Goal: Task Accomplishment & Management: Manage account settings

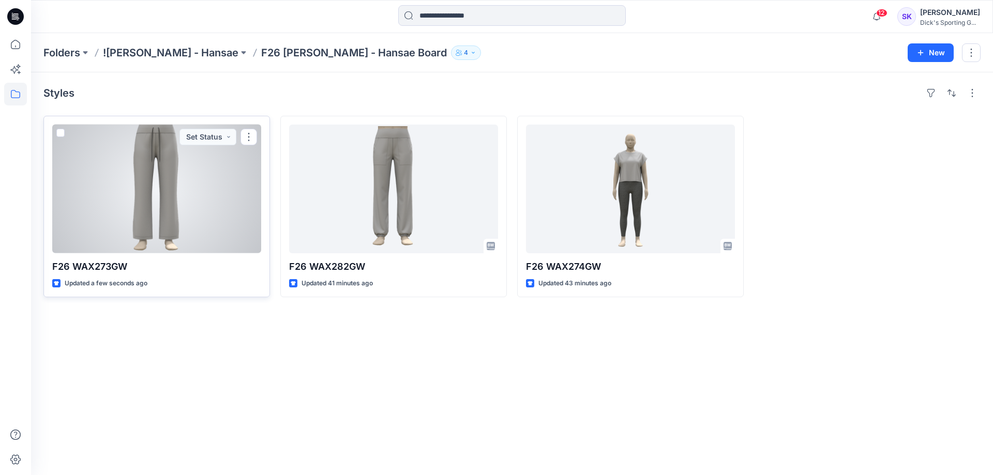
click at [140, 165] on div at bounding box center [156, 189] width 209 height 129
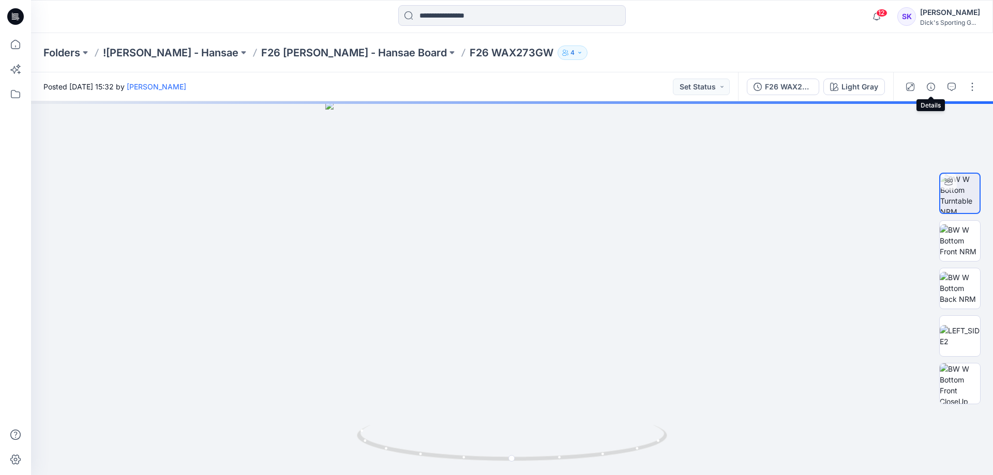
click at [929, 84] on icon "button" at bounding box center [930, 87] width 8 height 8
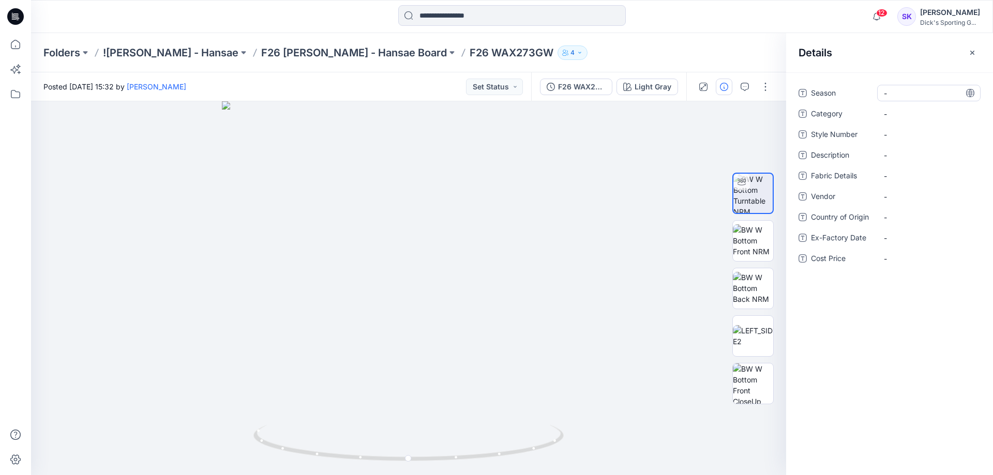
click at [888, 93] on span "-" at bounding box center [929, 93] width 90 height 11
type textarea "***"
click at [920, 109] on span "-" at bounding box center [929, 114] width 90 height 11
drag, startPoint x: 886, startPoint y: 129, endPoint x: 905, endPoint y: 118, distance: 22.3
click at [900, 120] on div "Season F26 Category - Style Number - Description - Fabric Details - Vendor - Co…" at bounding box center [889, 182] width 182 height 194
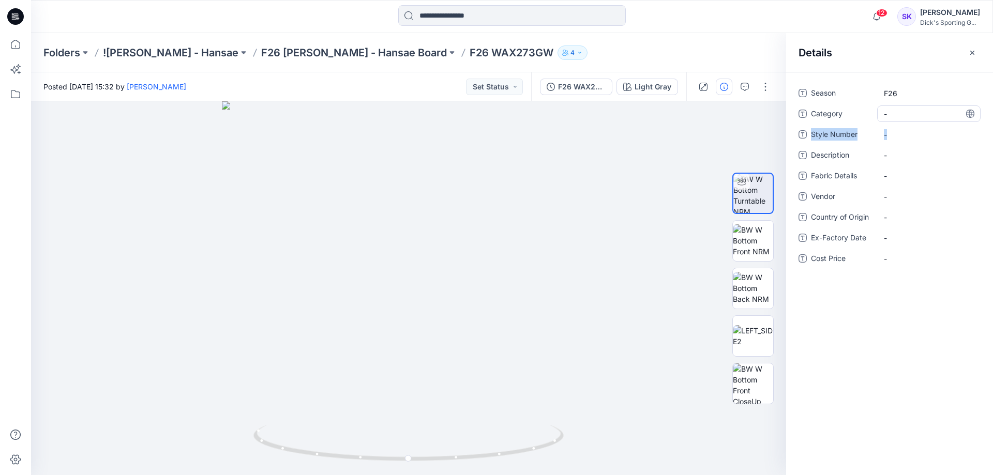
click at [914, 114] on span "-" at bounding box center [929, 114] width 90 height 11
type textarea "*****"
click at [917, 126] on div "-" at bounding box center [928, 134] width 103 height 17
click at [929, 135] on Number "-" at bounding box center [929, 134] width 90 height 11
click at [921, 133] on textarea "********" at bounding box center [928, 134] width 103 height 17
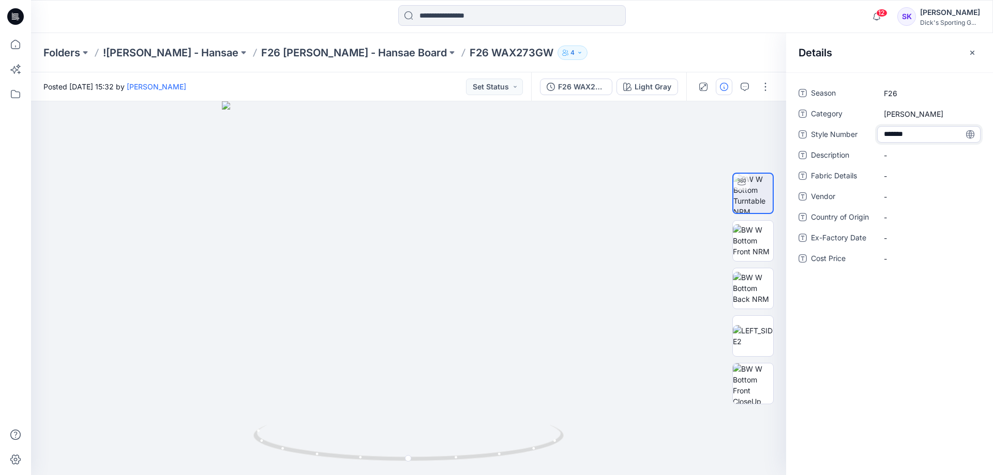
type textarea "********"
click at [908, 175] on Details "-" at bounding box center [929, 176] width 90 height 11
type textarea "**********"
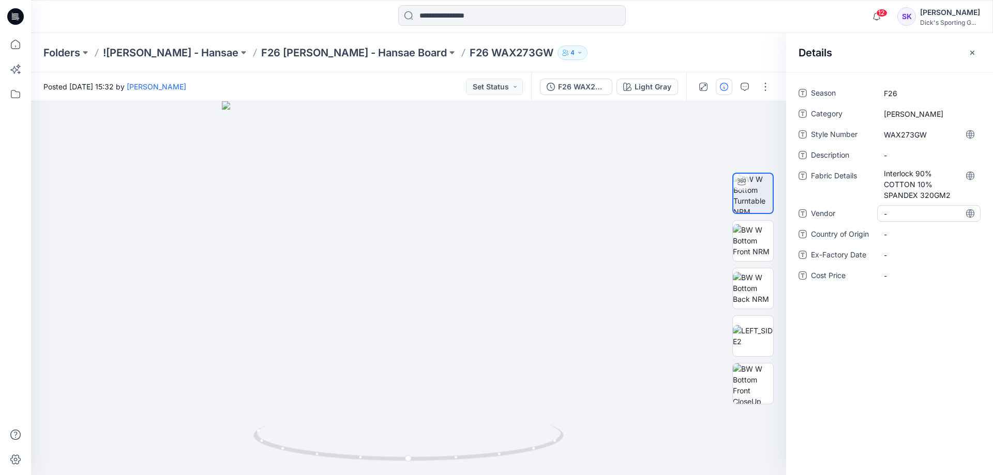
click at [931, 219] on div "-" at bounding box center [928, 213] width 103 height 17
type textarea "******"
click at [907, 151] on span "-" at bounding box center [929, 155] width 90 height 11
type textarea "**********"
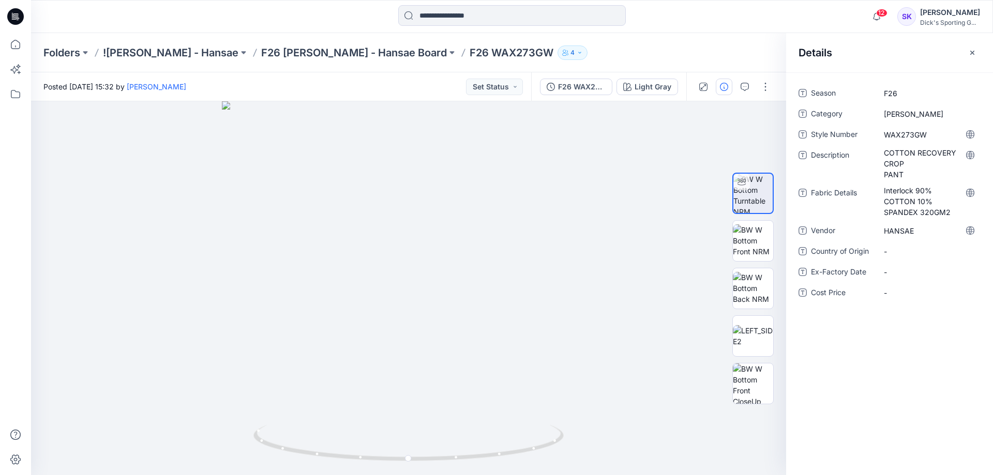
drag, startPoint x: 910, startPoint y: 181, endPoint x: 916, endPoint y: 178, distance: 6.5
click at [911, 181] on div "Season F26 Category Calia Style Number WAX273GW Description COTTON RECOVERY CRO…" at bounding box center [889, 199] width 182 height 229
click at [923, 171] on span "COTTON RECOVERY CROP PANT" at bounding box center [929, 163] width 90 height 33
type textarea "**********"
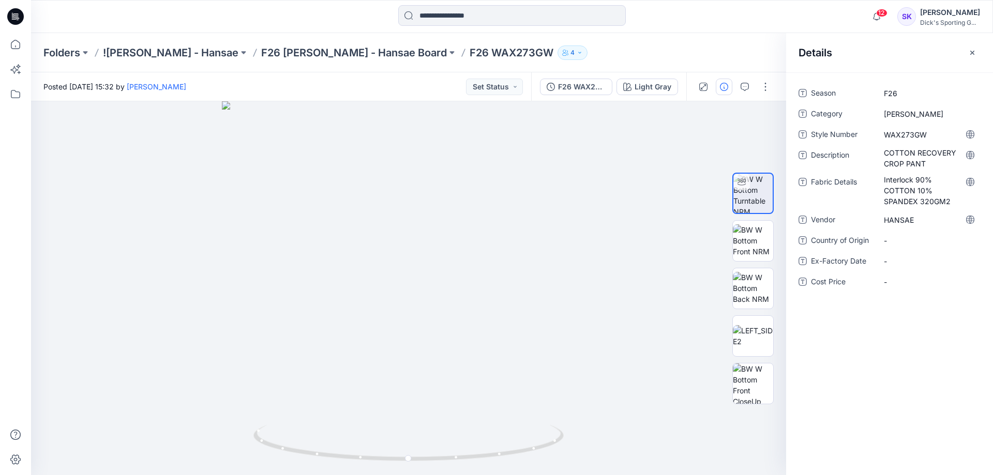
click at [882, 408] on div "Season F26 Category Calia Style Number WAX273GW Description COTTON RECOVERY CRO…" at bounding box center [889, 273] width 207 height 403
click at [759, 86] on button "button" at bounding box center [765, 87] width 17 height 17
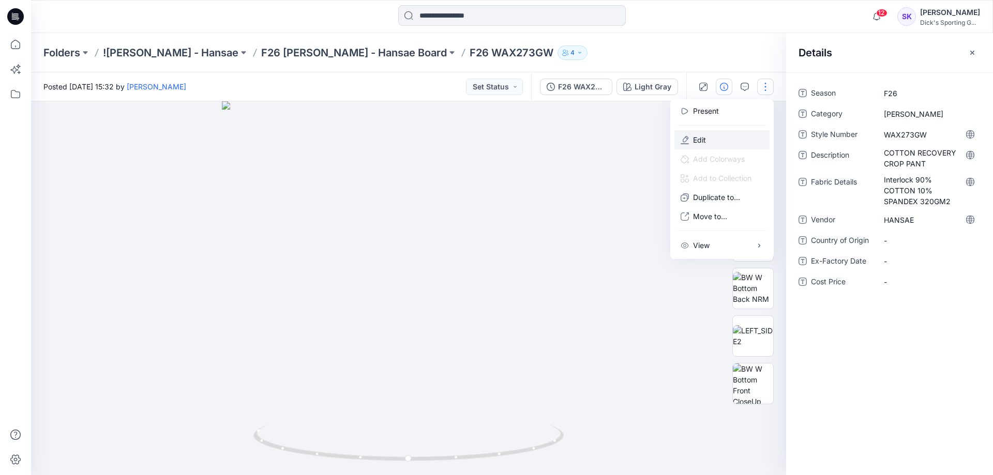
click at [712, 133] on button "Edit" at bounding box center [721, 139] width 95 height 19
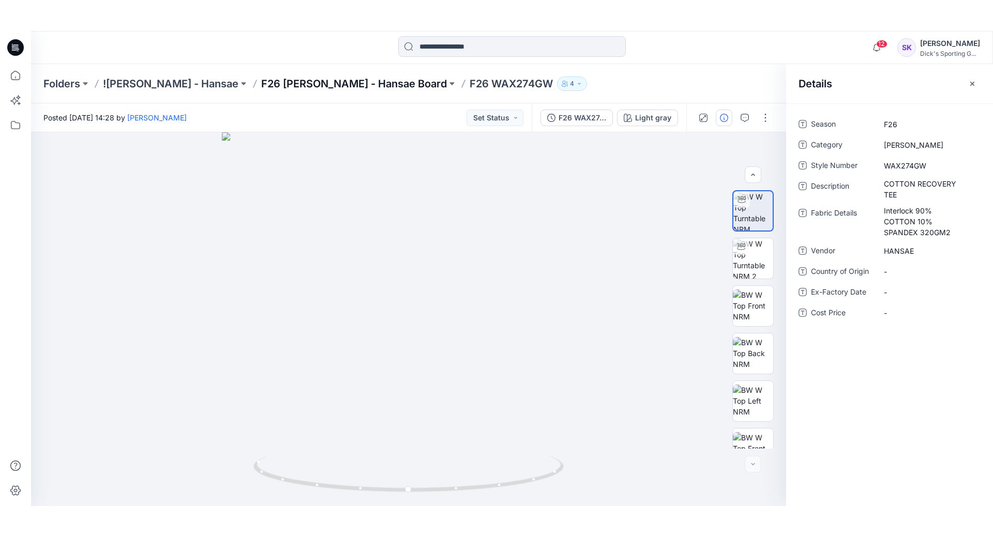
scroll to position [21, 0]
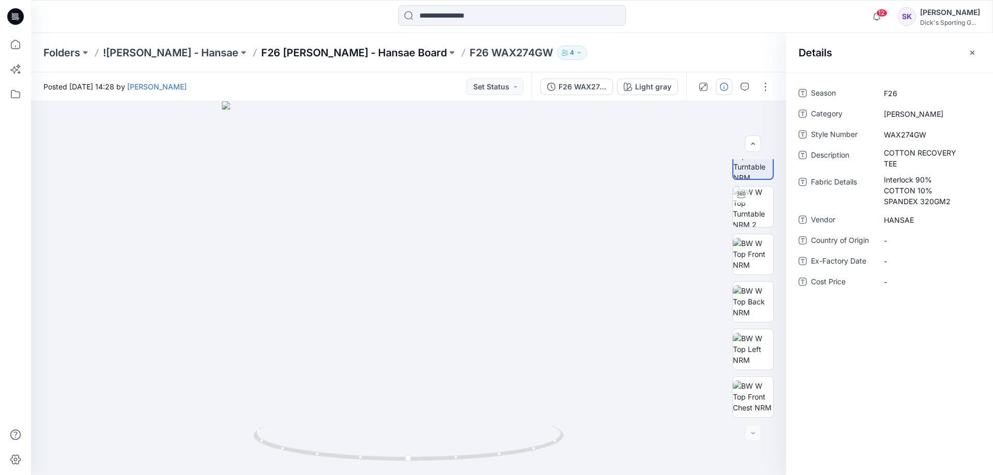
click at [296, 59] on p "F26 [PERSON_NAME] - Hansae Board" at bounding box center [354, 52] width 186 height 14
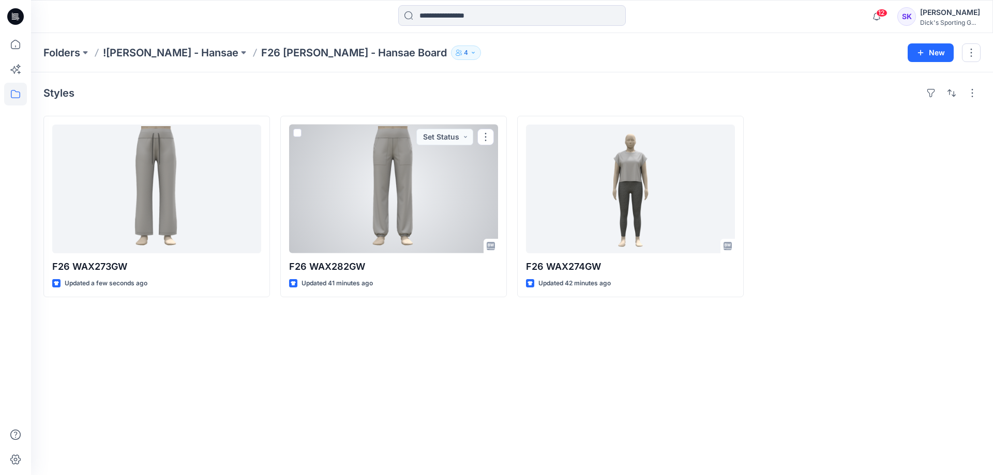
click at [465, 201] on div at bounding box center [393, 189] width 209 height 129
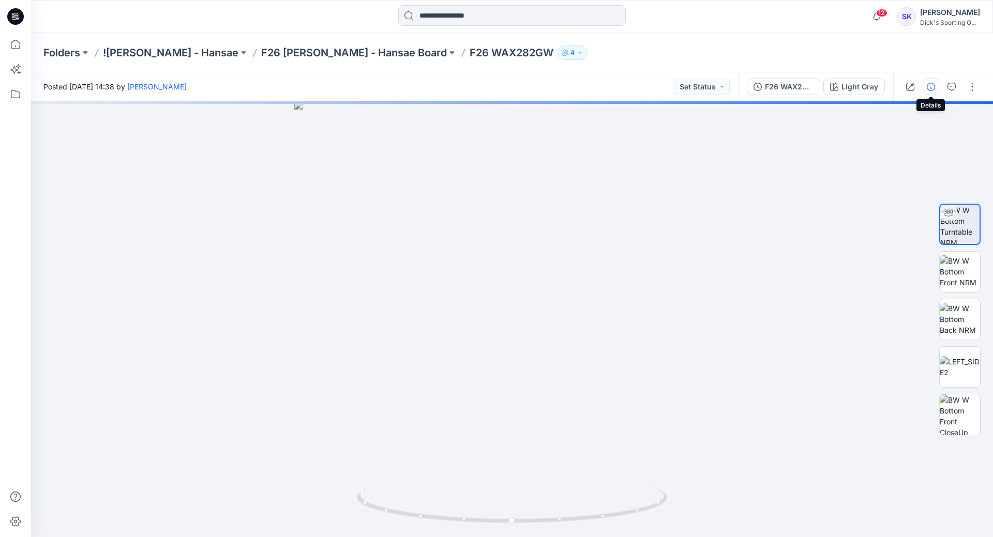
click at [931, 87] on icon "button" at bounding box center [930, 87] width 8 height 8
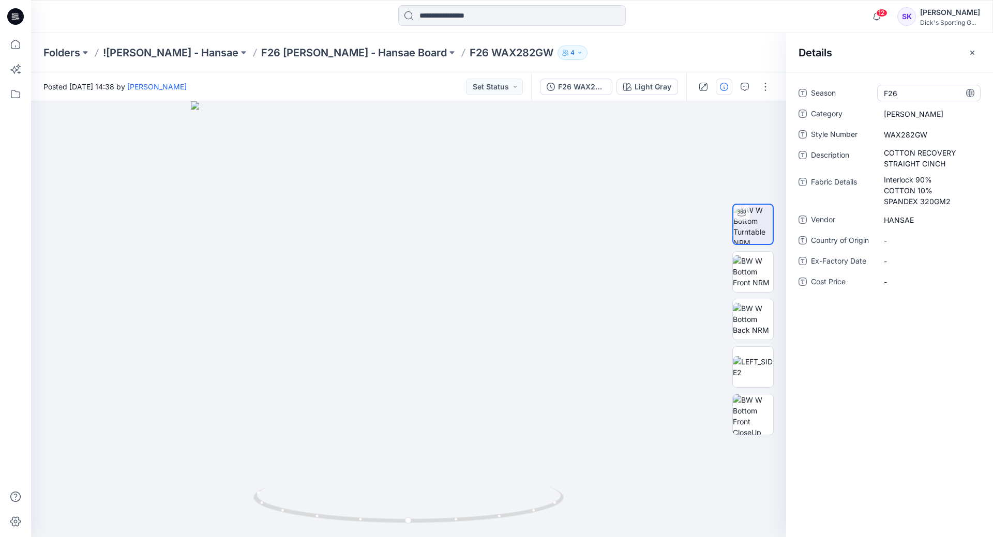
click at [889, 89] on span "F26" at bounding box center [929, 93] width 90 height 11
drag, startPoint x: 906, startPoint y: 88, endPoint x: 856, endPoint y: 95, distance: 50.5
click at [856, 95] on div "Season ***" at bounding box center [889, 93] width 182 height 17
click at [899, 119] on div "[PERSON_NAME]" at bounding box center [928, 113] width 103 height 17
drag, startPoint x: 903, startPoint y: 111, endPoint x: 847, endPoint y: 116, distance: 56.1
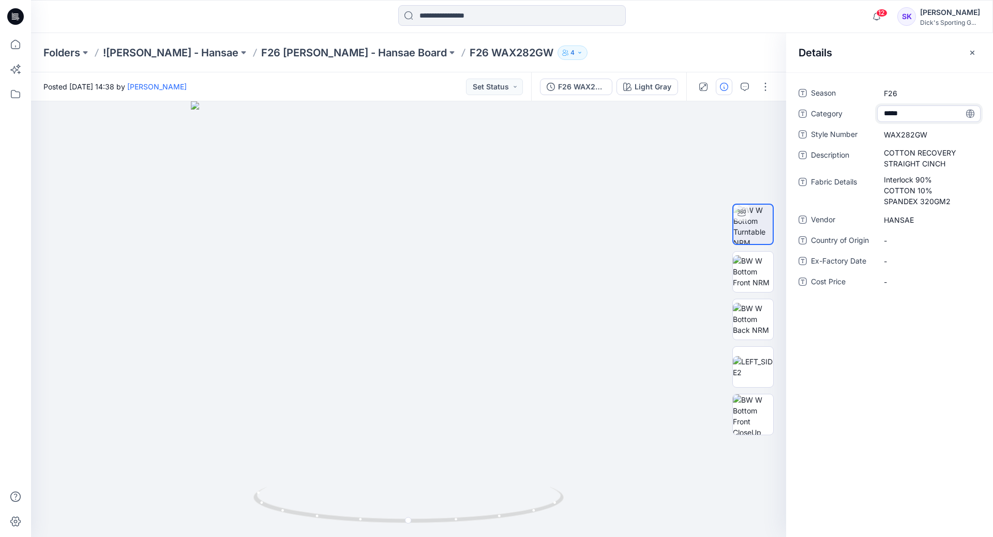
click at [847, 116] on div "Category *****" at bounding box center [889, 113] width 182 height 17
click at [915, 139] on Number "WAX282GW" at bounding box center [929, 134] width 90 height 11
drag, startPoint x: 915, startPoint y: 139, endPoint x: 845, endPoint y: 133, distance: 69.6
click at [845, 133] on div "Style Number ********" at bounding box center [889, 134] width 182 height 17
click at [944, 152] on span "COTTON RECOVERY STRAIGHT CINCH" at bounding box center [929, 158] width 90 height 22
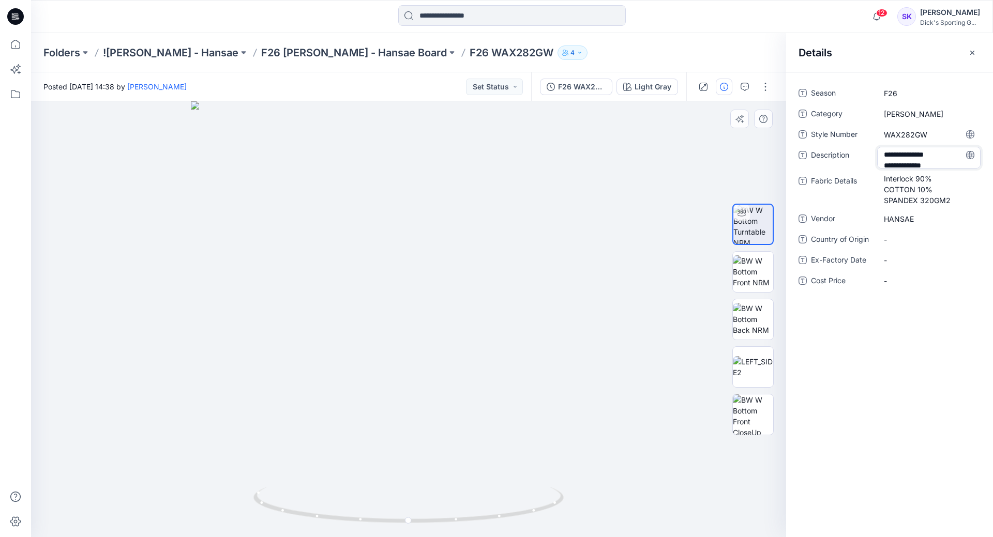
drag, startPoint x: 950, startPoint y: 165, endPoint x: 780, endPoint y: 134, distance: 172.5
click at [780, 134] on div "**********" at bounding box center [512, 319] width 962 height 436
click at [926, 190] on Details "Interlock 90% COTTON 10% SPANDEX 320GM2" at bounding box center [929, 189] width 90 height 33
click at [911, 222] on span "HANSAE" at bounding box center [929, 220] width 90 height 11
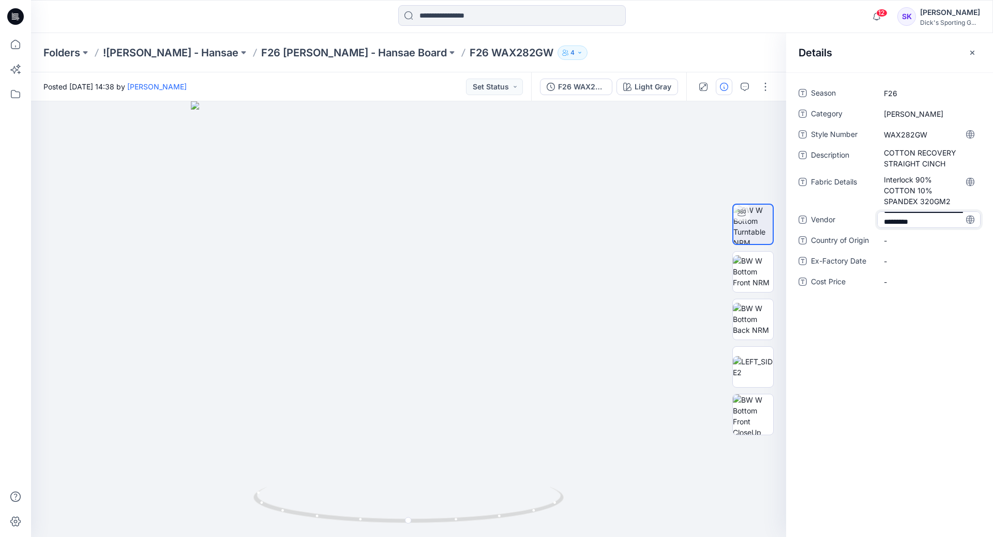
type textarea "******"
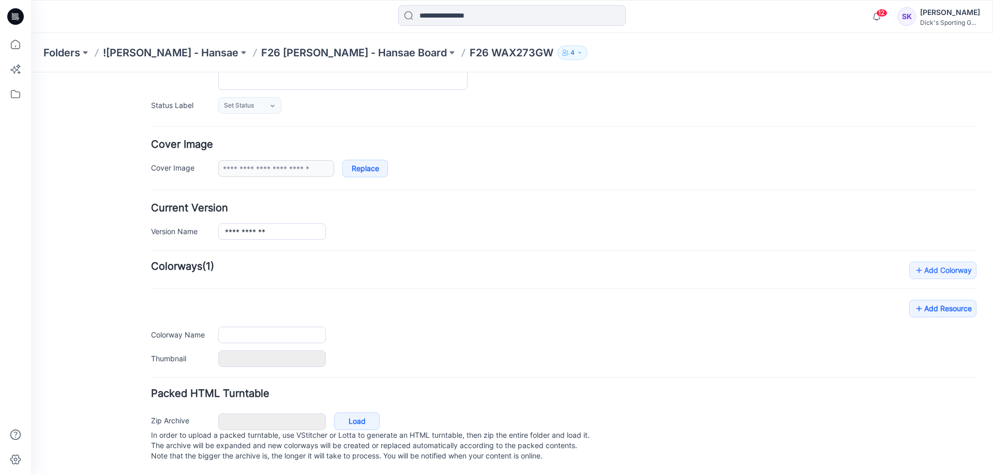
scroll to position [144, 0]
type input "**********"
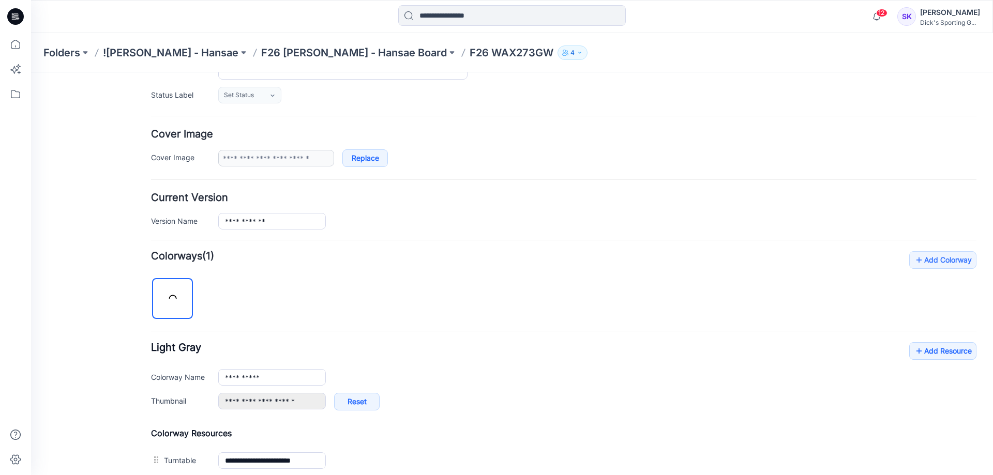
scroll to position [355, 0]
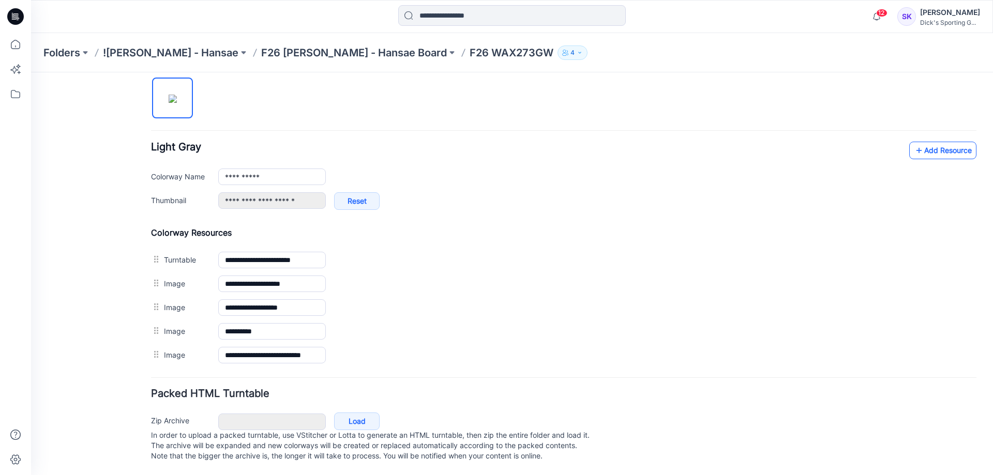
click at [923, 145] on link "Add Resource" at bounding box center [942, 151] width 67 height 18
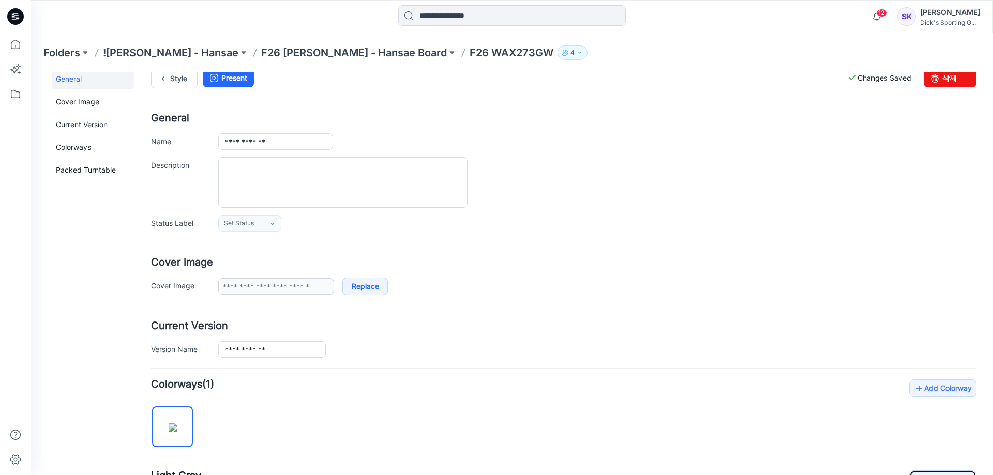
scroll to position [0, 0]
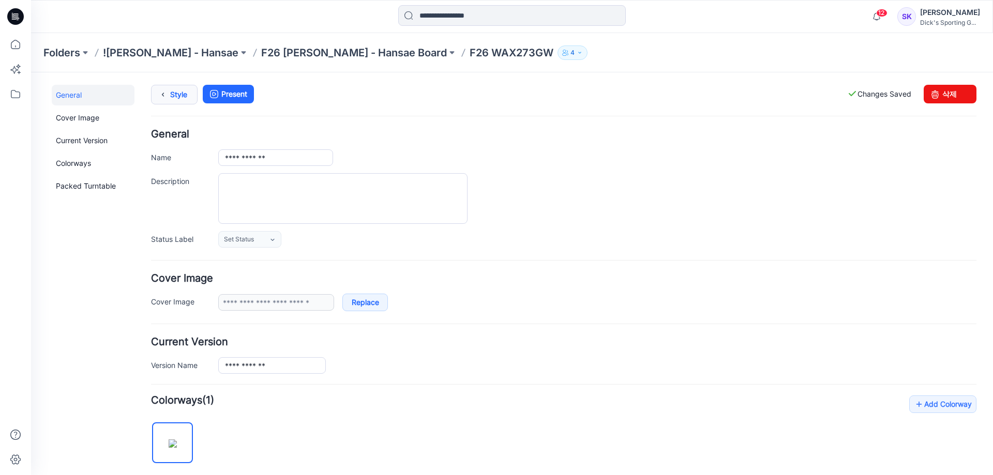
click at [161, 98] on icon at bounding box center [163, 94] width 14 height 19
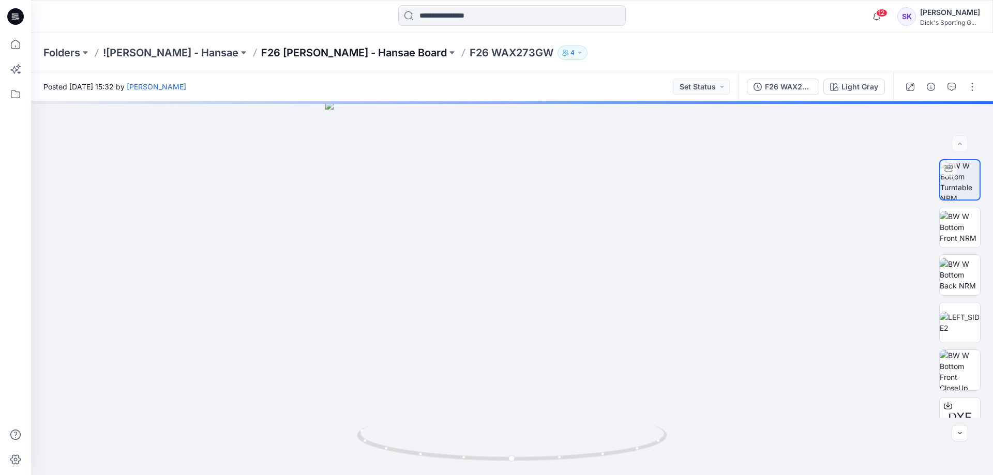
click at [301, 53] on p "F26 [PERSON_NAME] - Hansae Board" at bounding box center [354, 52] width 186 height 14
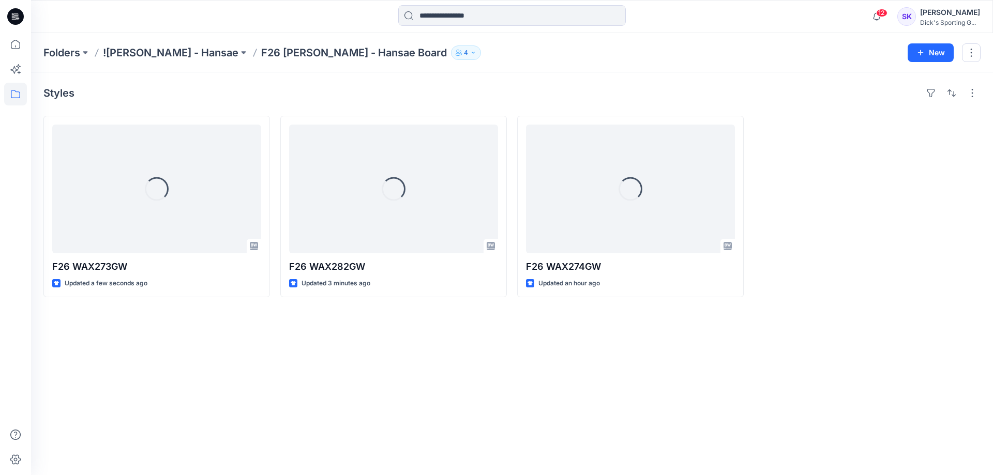
click at [436, 412] on div "Styles Loading... F26 WAX273GW Updated a few seconds ago Loading... F26 WAX282G…" at bounding box center [512, 273] width 962 height 403
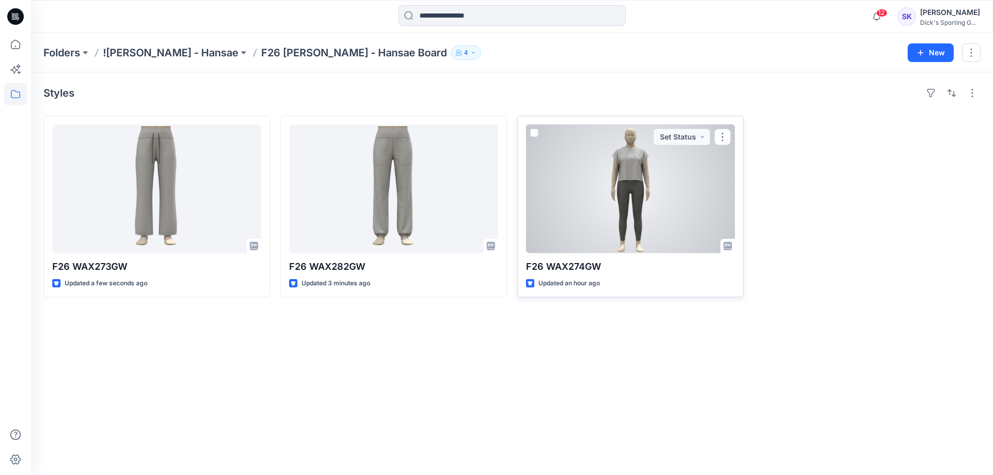
click at [601, 198] on div at bounding box center [630, 189] width 209 height 129
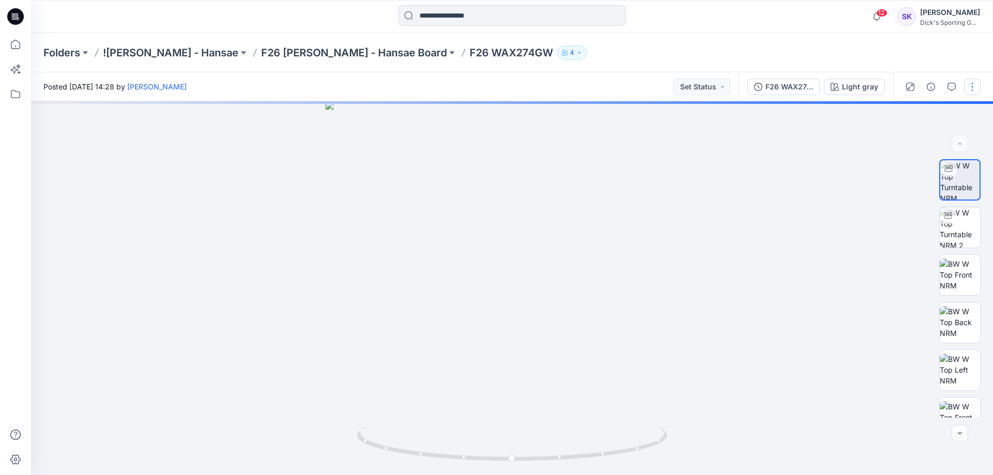
click at [972, 87] on button "button" at bounding box center [972, 87] width 17 height 17
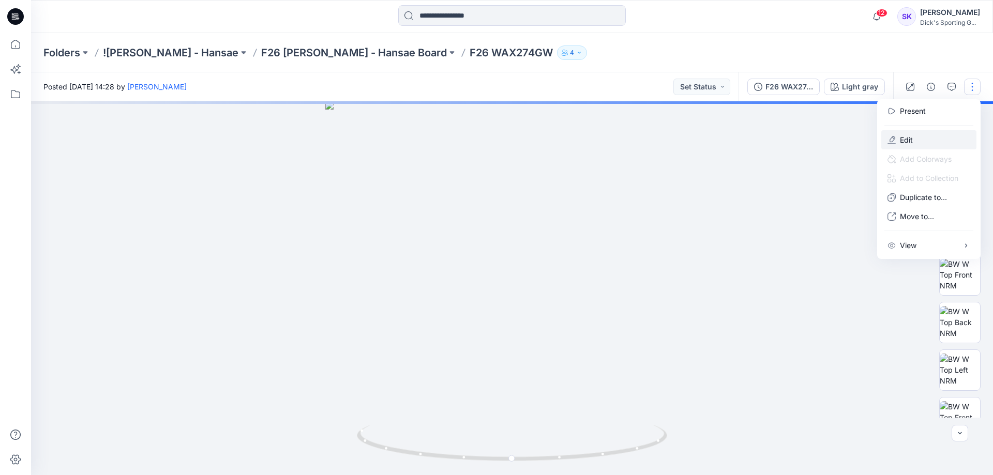
click at [922, 137] on button "Edit" at bounding box center [928, 139] width 95 height 19
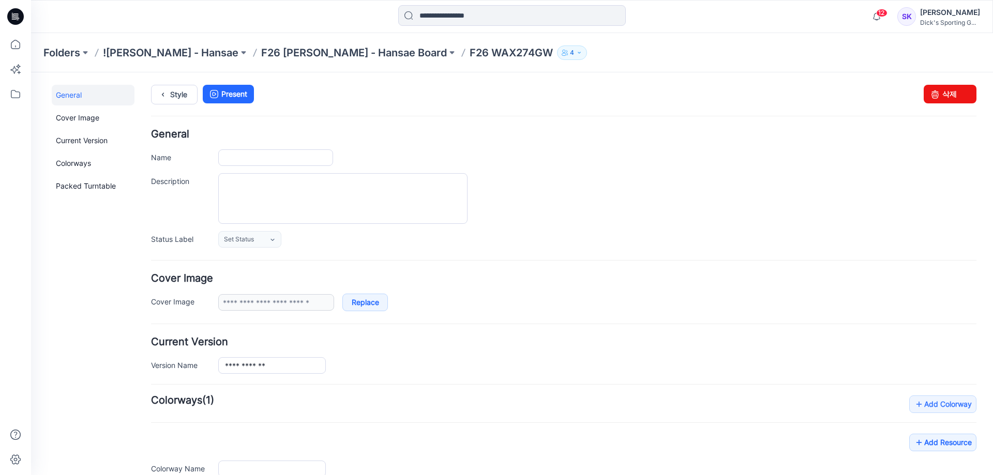
type input "**********"
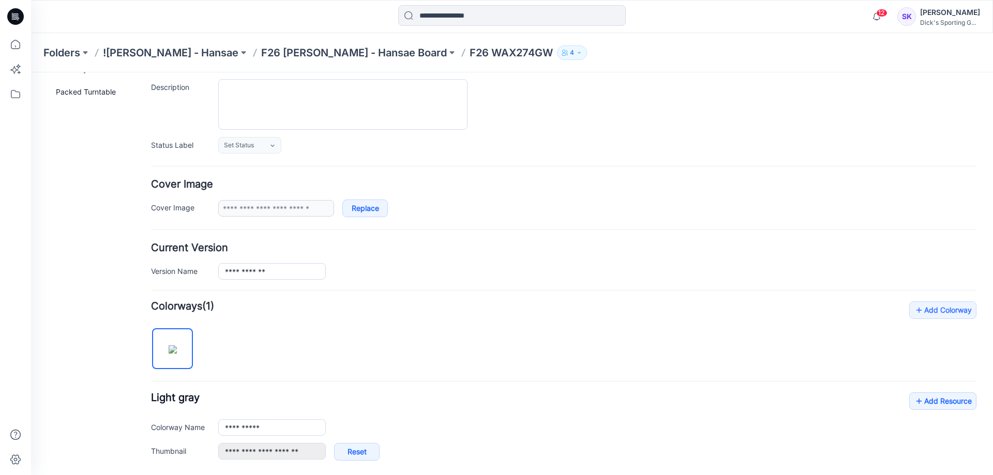
scroll to position [351, 0]
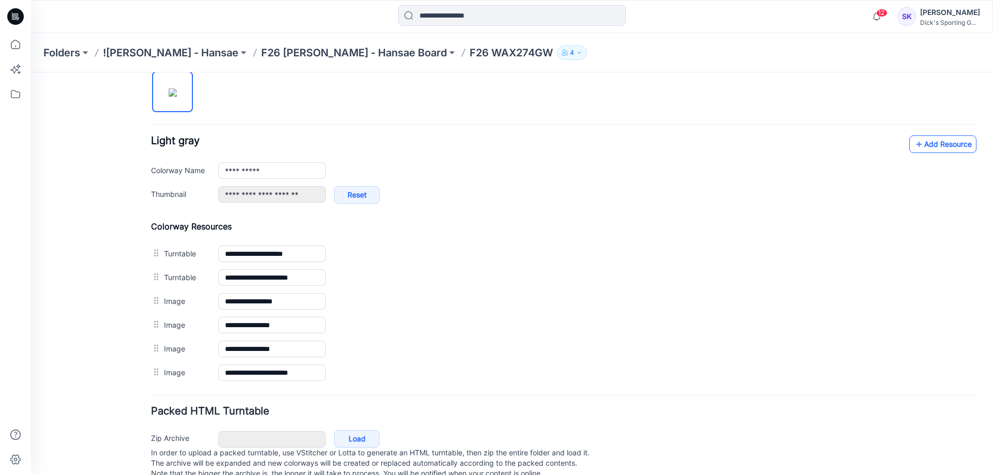
click at [952, 140] on link "Add Resource" at bounding box center [942, 144] width 67 height 18
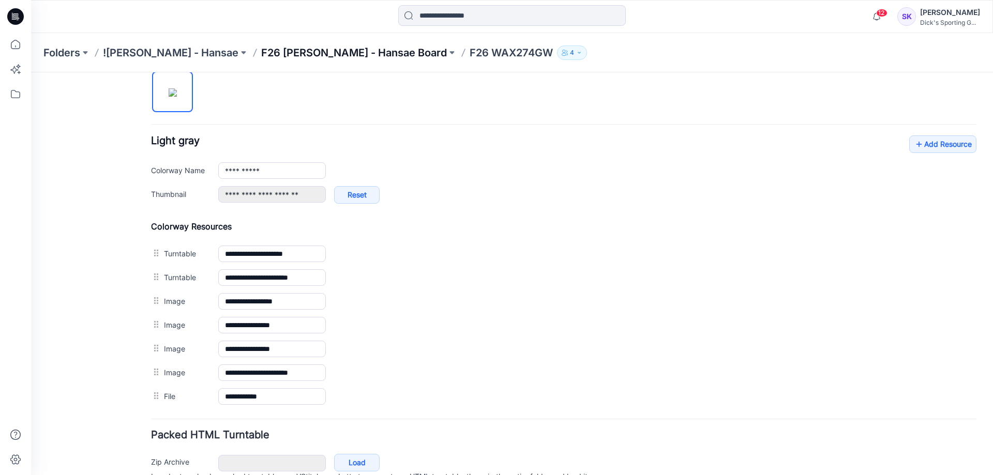
click at [261, 49] on p "F26 [PERSON_NAME] - Hansae Board" at bounding box center [354, 52] width 186 height 14
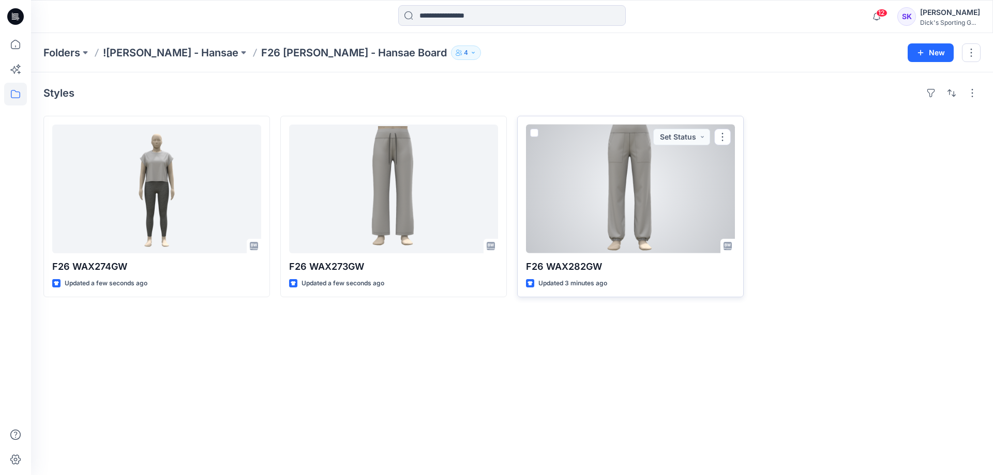
click at [675, 184] on div at bounding box center [630, 189] width 209 height 129
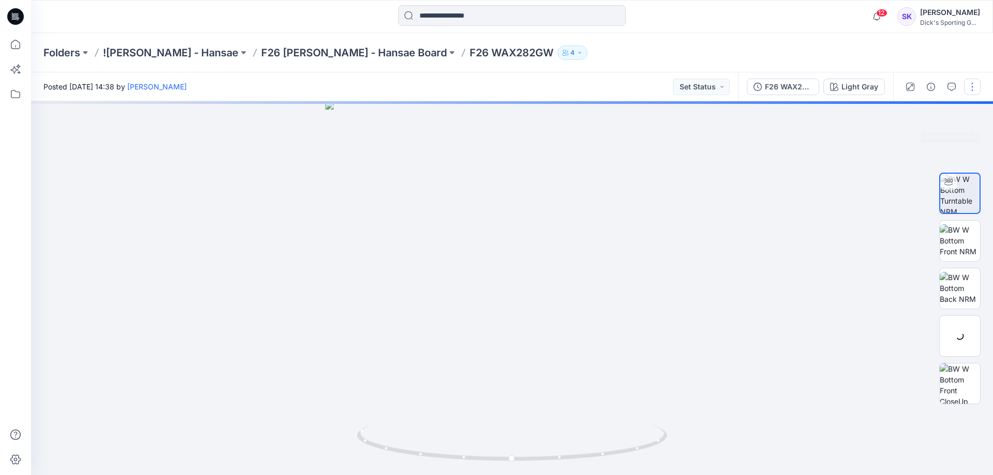
click at [973, 88] on button "button" at bounding box center [972, 87] width 17 height 17
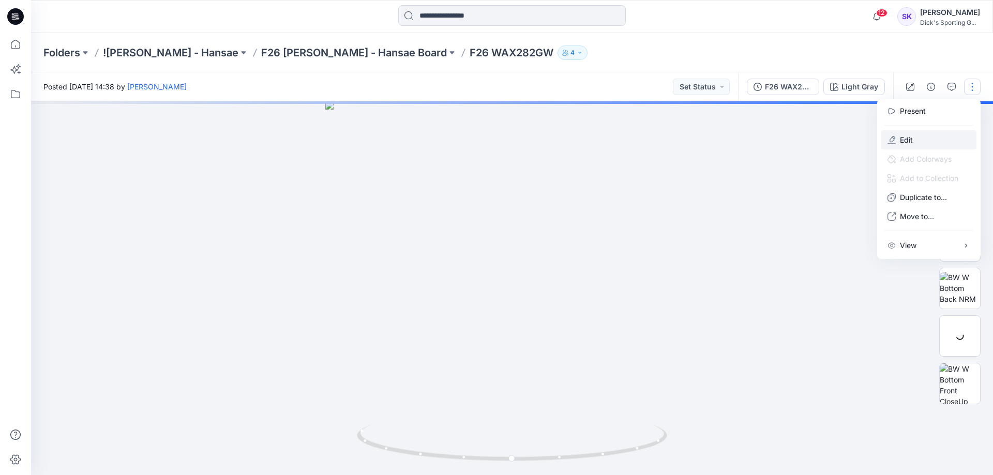
click at [925, 131] on button "Edit" at bounding box center [928, 139] width 95 height 19
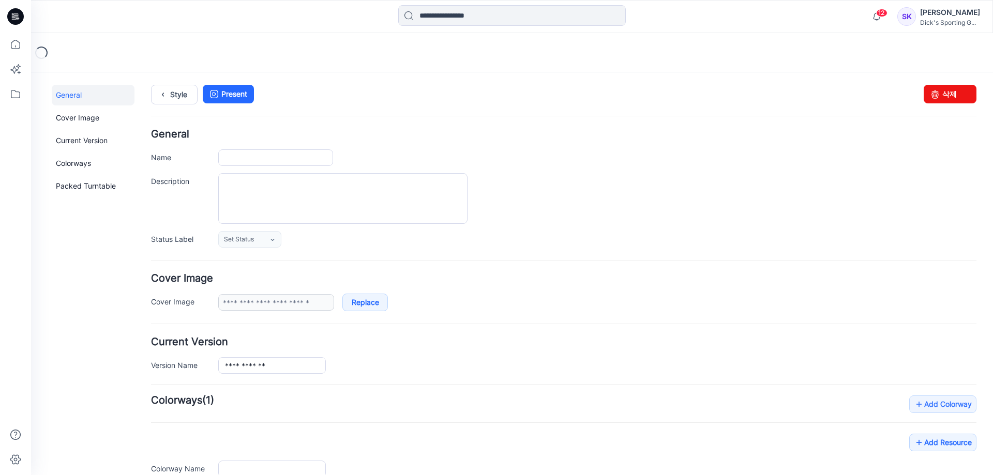
type input "**********"
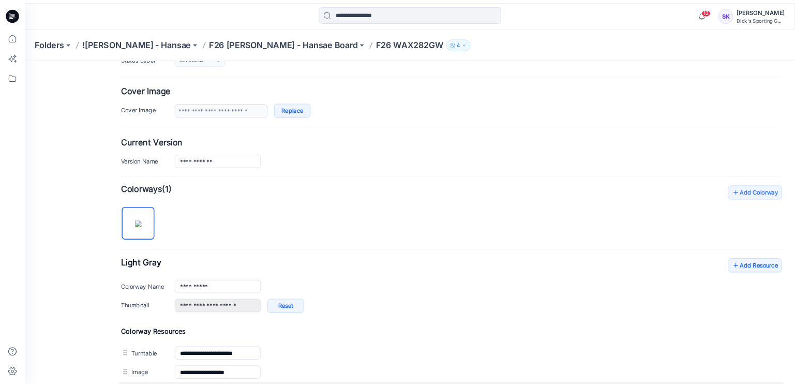
scroll to position [310, 0]
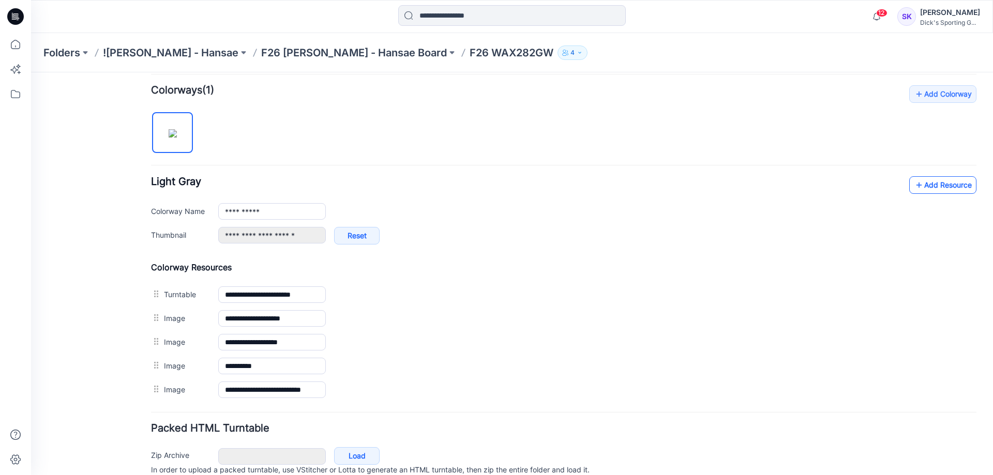
click at [916, 189] on link "Add Resource" at bounding box center [942, 185] width 67 height 18
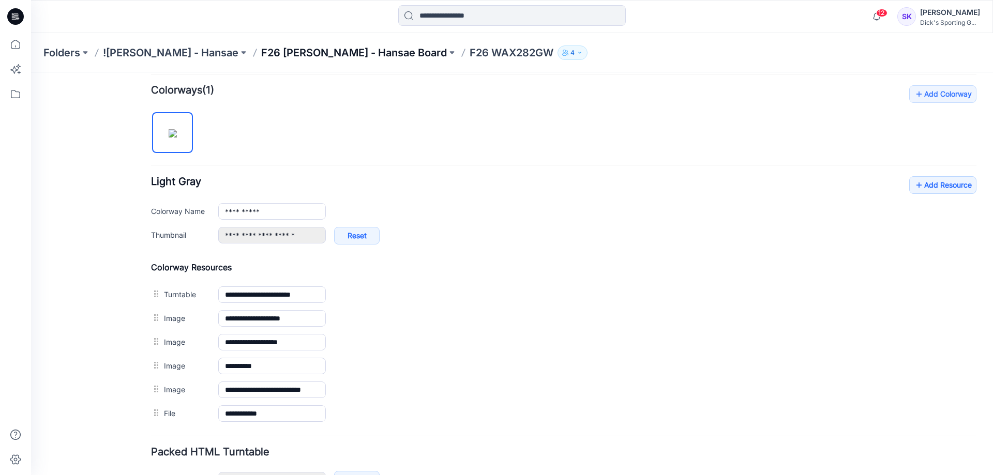
click at [261, 52] on p "F26 [PERSON_NAME] - Hansae Board" at bounding box center [354, 52] width 186 height 14
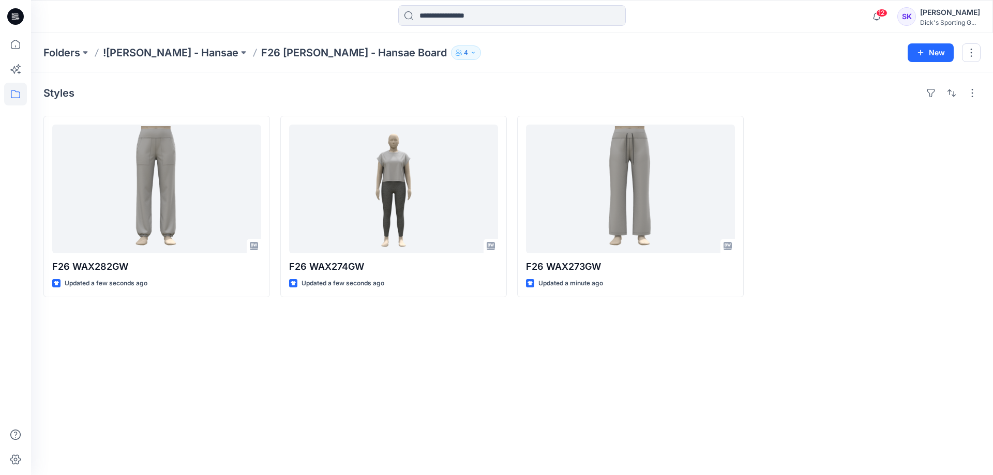
click at [427, 383] on div "Styles F26 WAX282GW Updated a few seconds ago F26 WAX274GW Updated a few second…" at bounding box center [512, 273] width 962 height 403
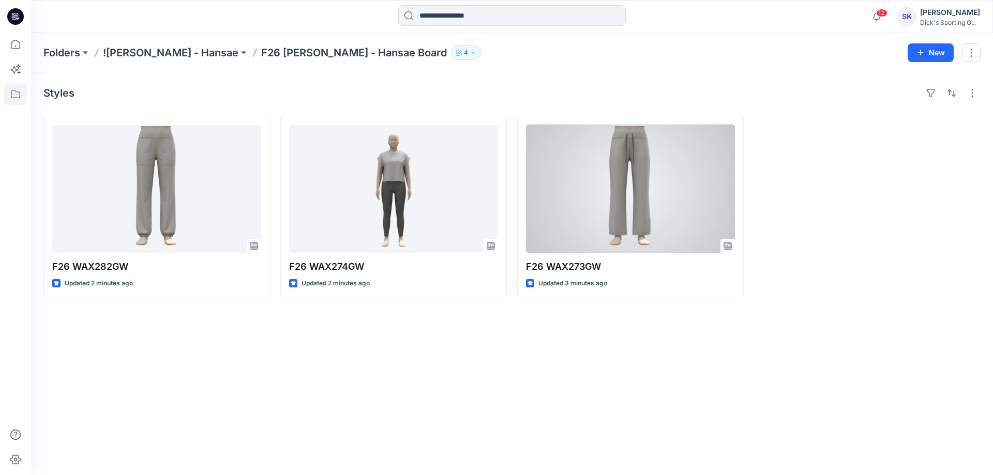
drag, startPoint x: 759, startPoint y: 418, endPoint x: 751, endPoint y: 406, distance: 14.5
click at [755, 410] on div "Styles F26 WAX282GW Updated 2 minutes ago F26 WAX274GW Updated 2 minutes ago F2…" at bounding box center [512, 273] width 962 height 403
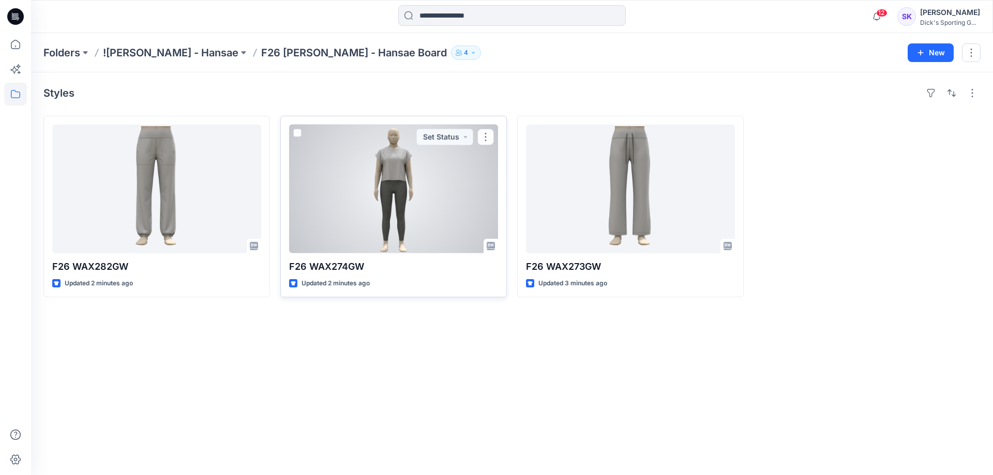
click at [428, 189] on div at bounding box center [393, 189] width 209 height 129
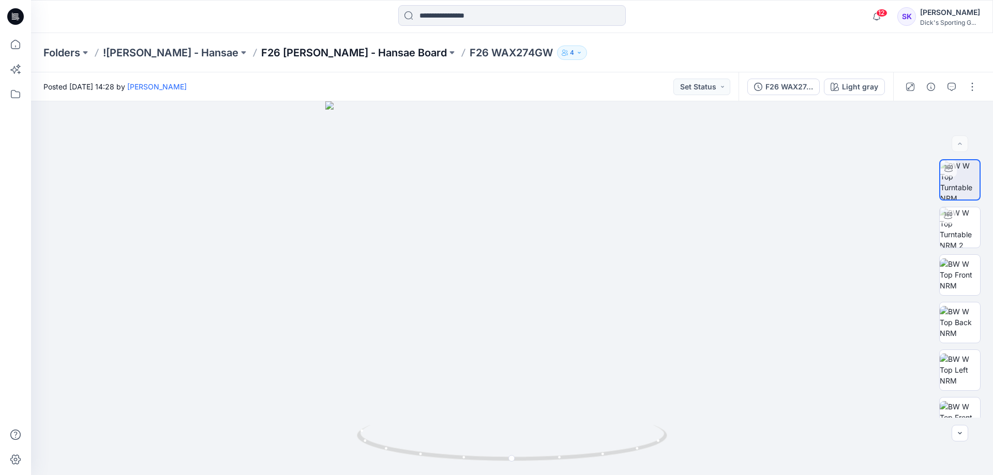
click at [291, 50] on p "F26 [PERSON_NAME] - Hansae Board" at bounding box center [354, 52] width 186 height 14
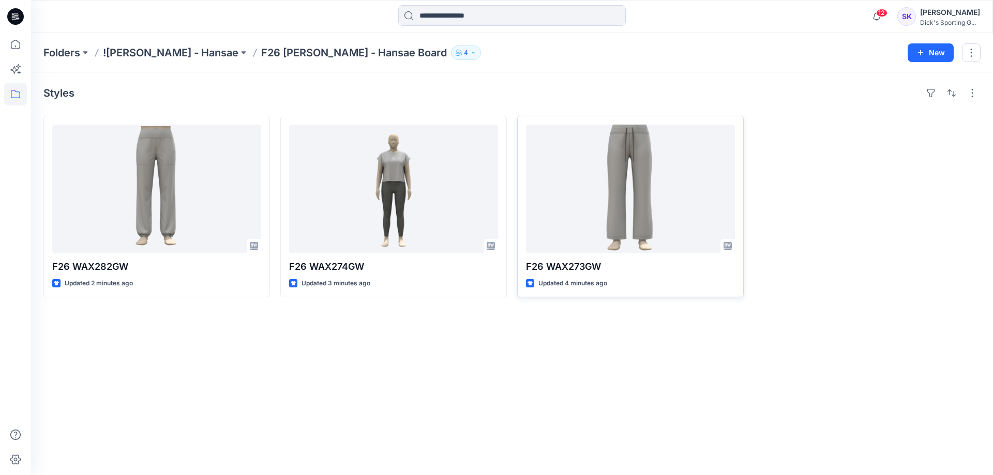
drag, startPoint x: 897, startPoint y: 205, endPoint x: 740, endPoint y: 171, distance: 160.8
click at [897, 205] on div at bounding box center [867, 206] width 226 height 181
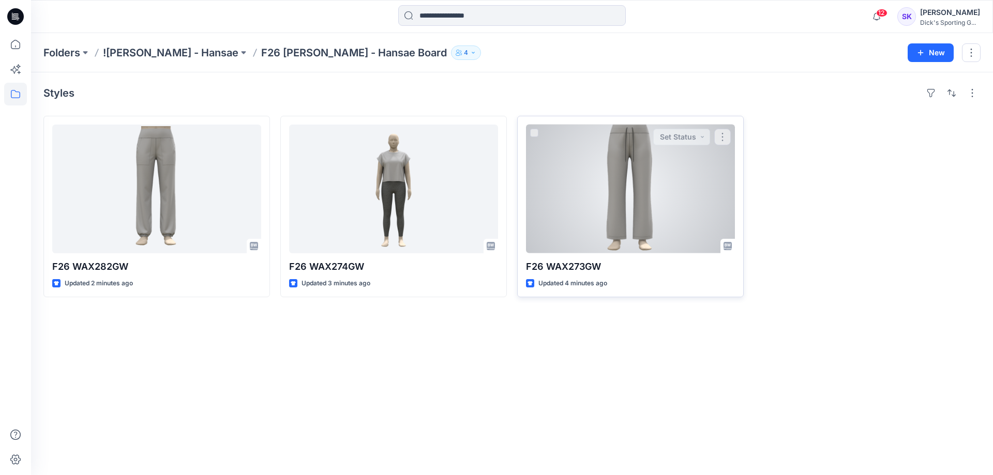
drag, startPoint x: 656, startPoint y: 168, endPoint x: 651, endPoint y: 160, distance: 8.9
click at [656, 168] on div at bounding box center [630, 189] width 209 height 129
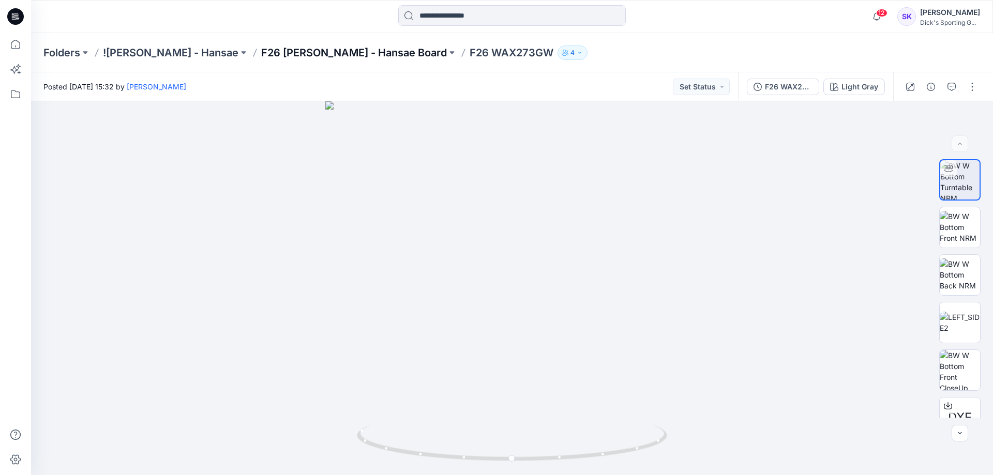
click at [261, 53] on p "F26 [PERSON_NAME] - Hansae Board" at bounding box center [354, 52] width 186 height 14
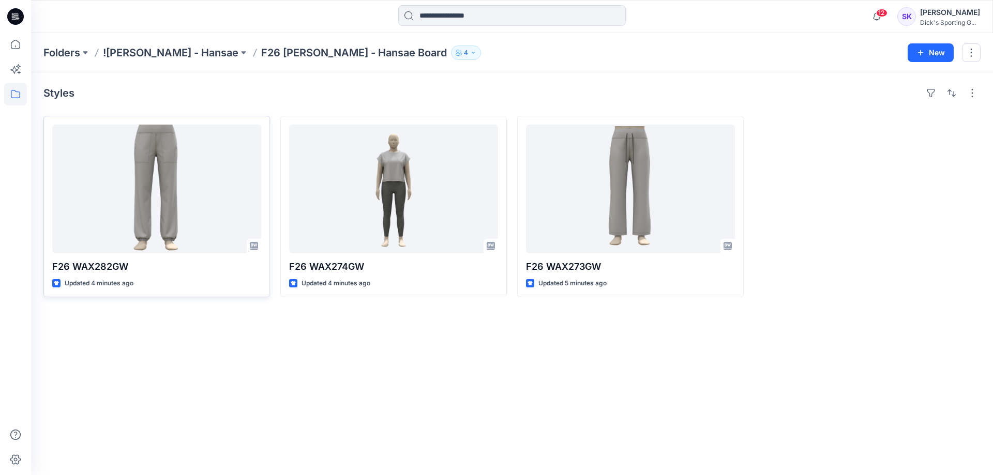
drag, startPoint x: 399, startPoint y: 408, endPoint x: 185, endPoint y: 259, distance: 260.7
click at [399, 405] on div "Styles F26 WAX282GW Updated 4 minutes ago F26 WAX274GW Updated 4 minutes ago F2…" at bounding box center [512, 273] width 962 height 403
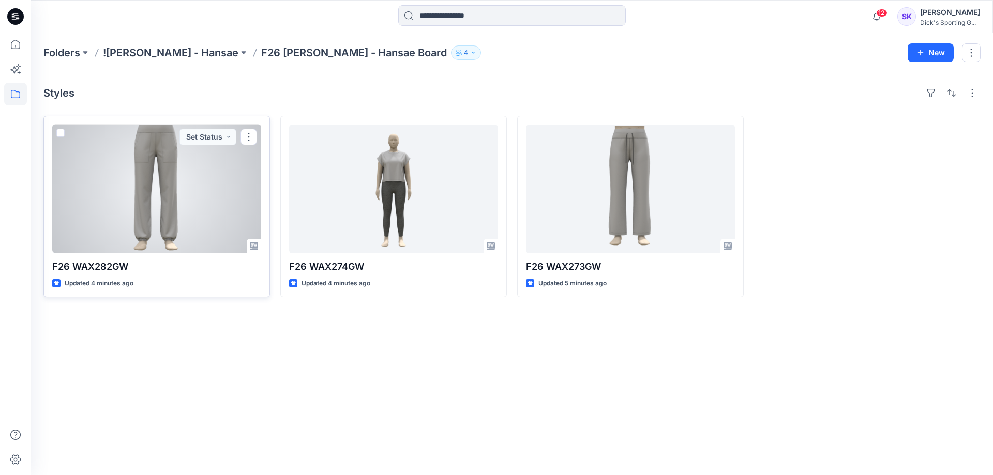
click at [110, 175] on div at bounding box center [156, 189] width 209 height 129
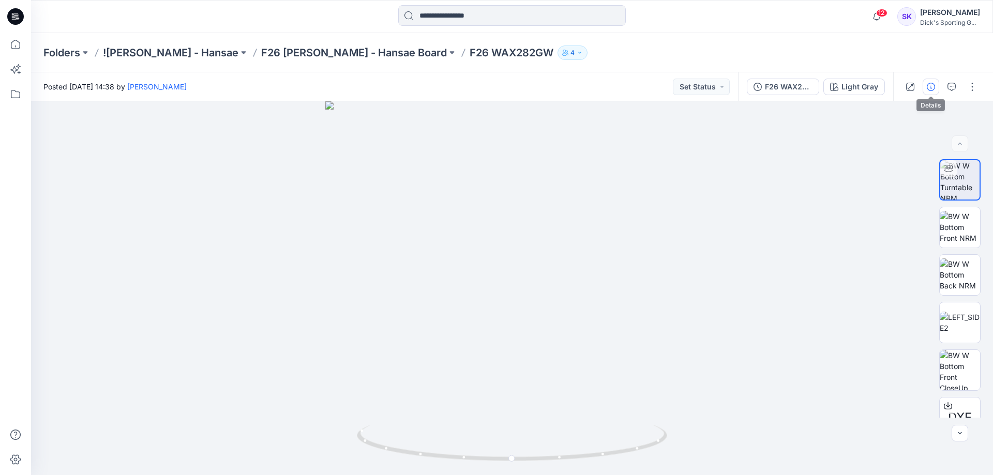
click at [932, 83] on icon "button" at bounding box center [930, 87] width 8 height 8
